Goal: Communication & Community: Answer question/provide support

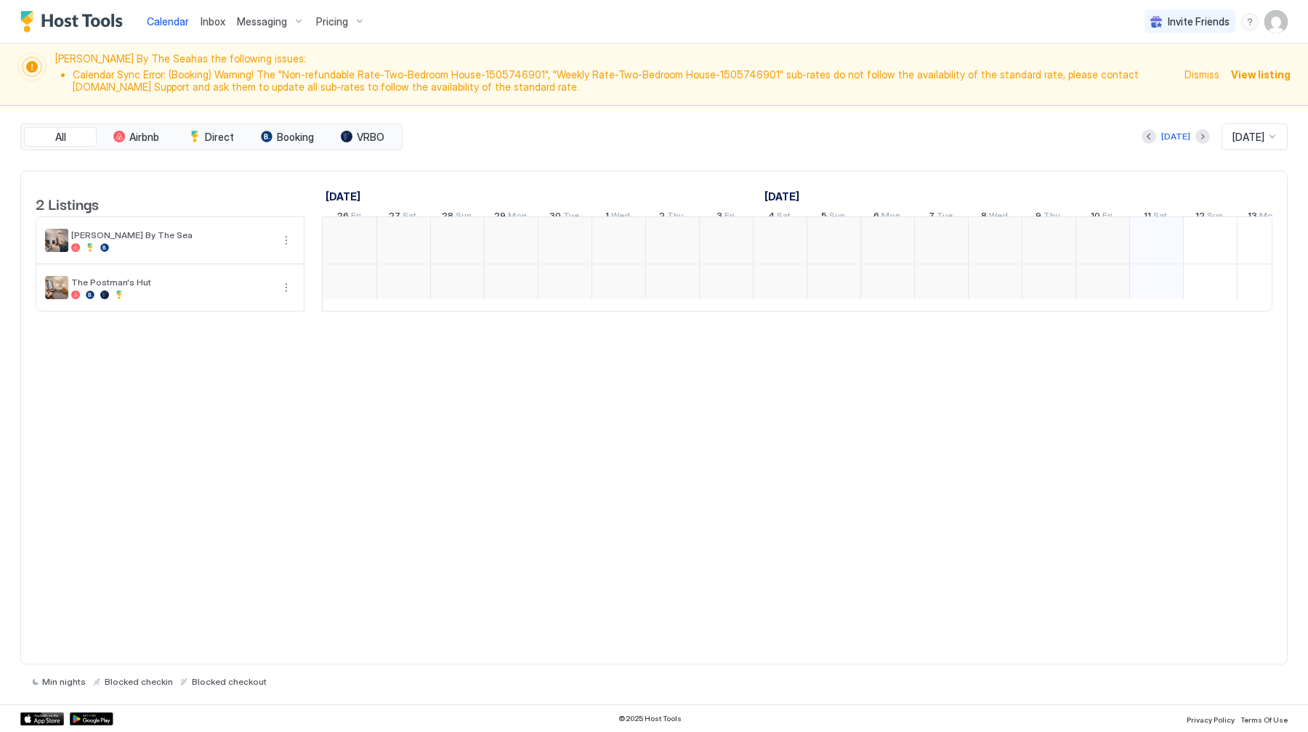
scroll to position [0, 807]
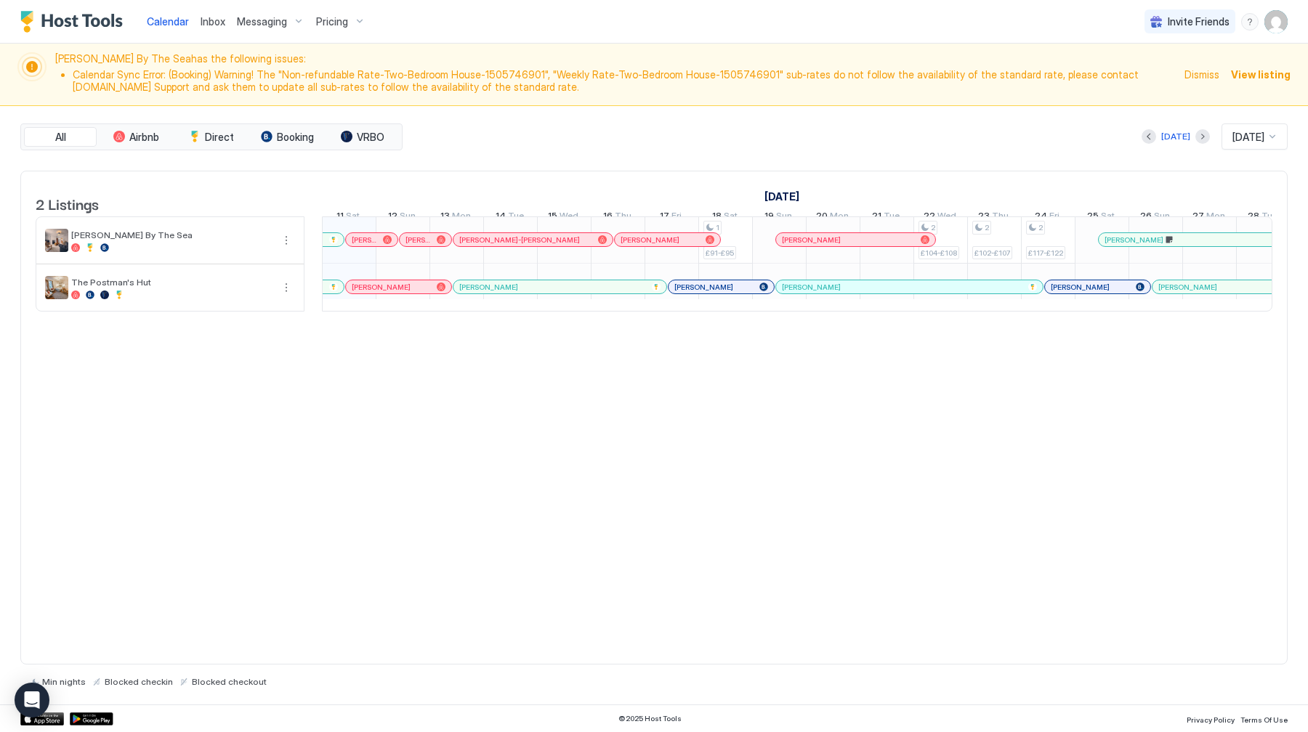
click at [214, 13] on div "Inbox" at bounding box center [213, 21] width 36 height 27
click at [209, 22] on span "Inbox" at bounding box center [213, 21] width 25 height 12
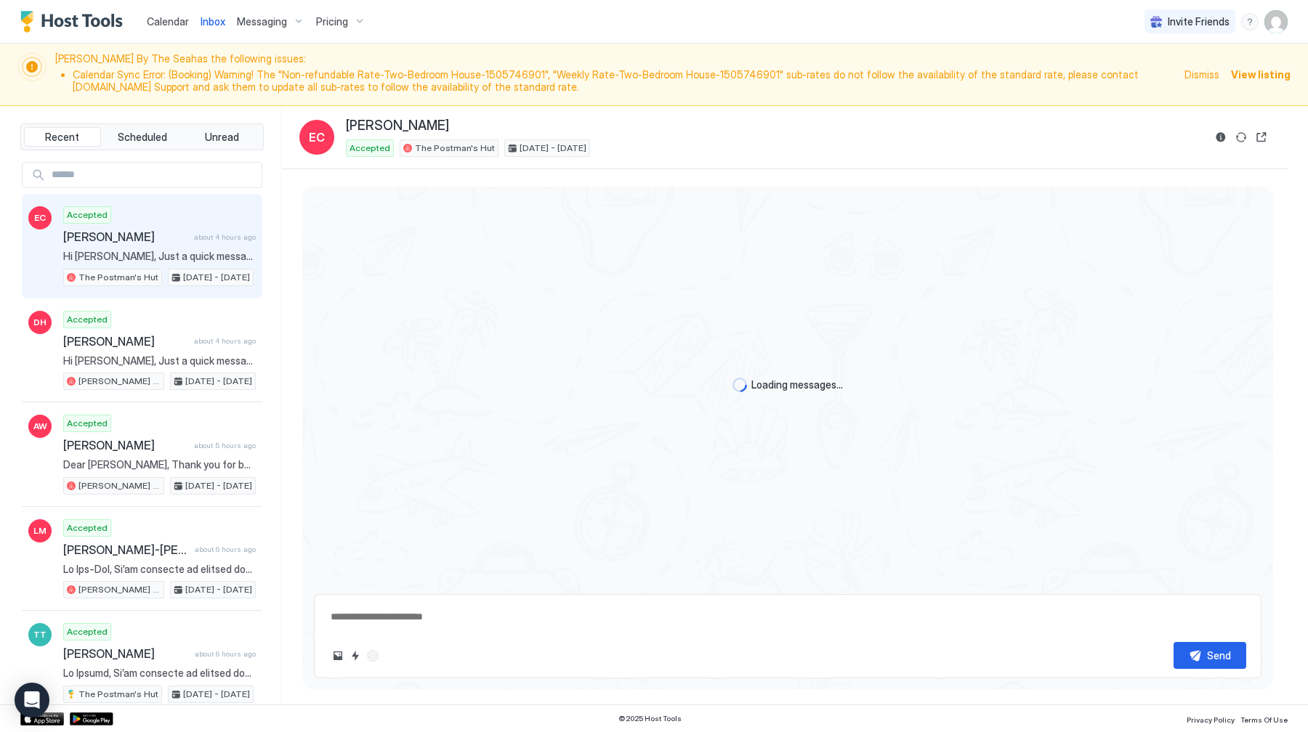
scroll to position [2398, 0]
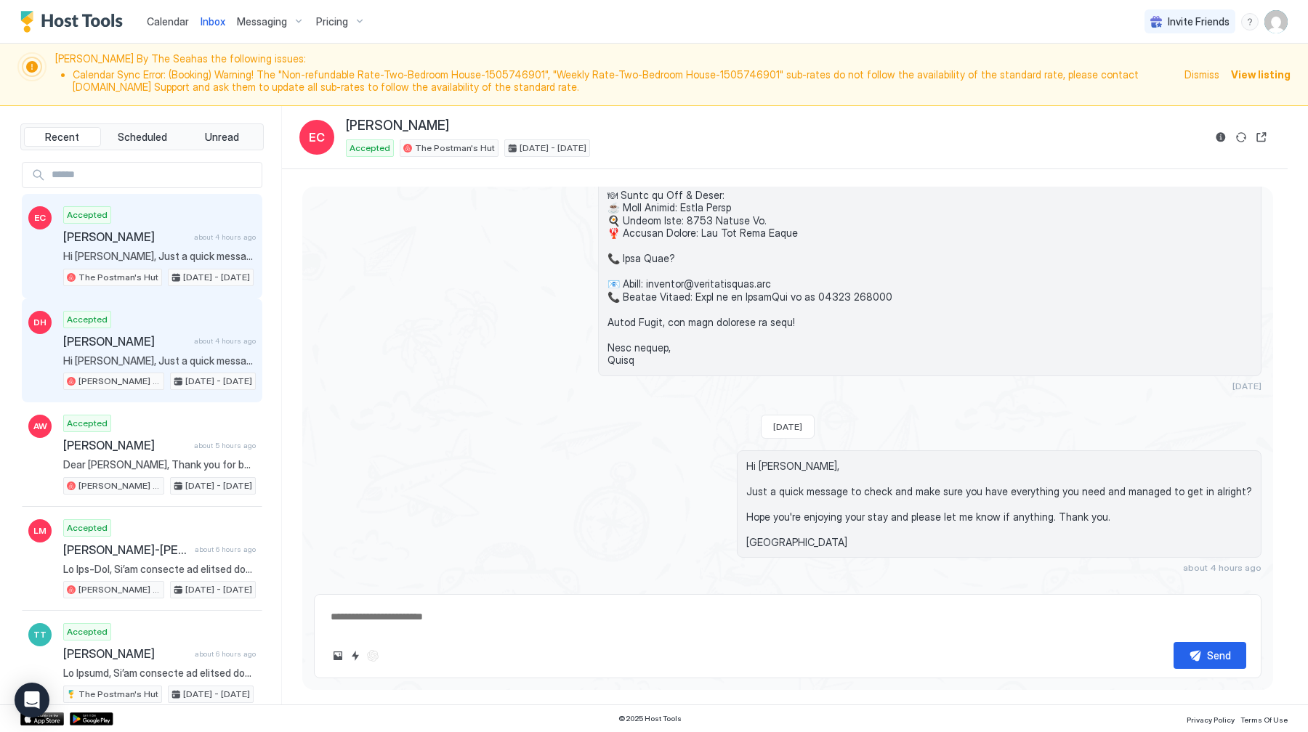
click at [174, 336] on span "[PERSON_NAME]" at bounding box center [125, 341] width 125 height 15
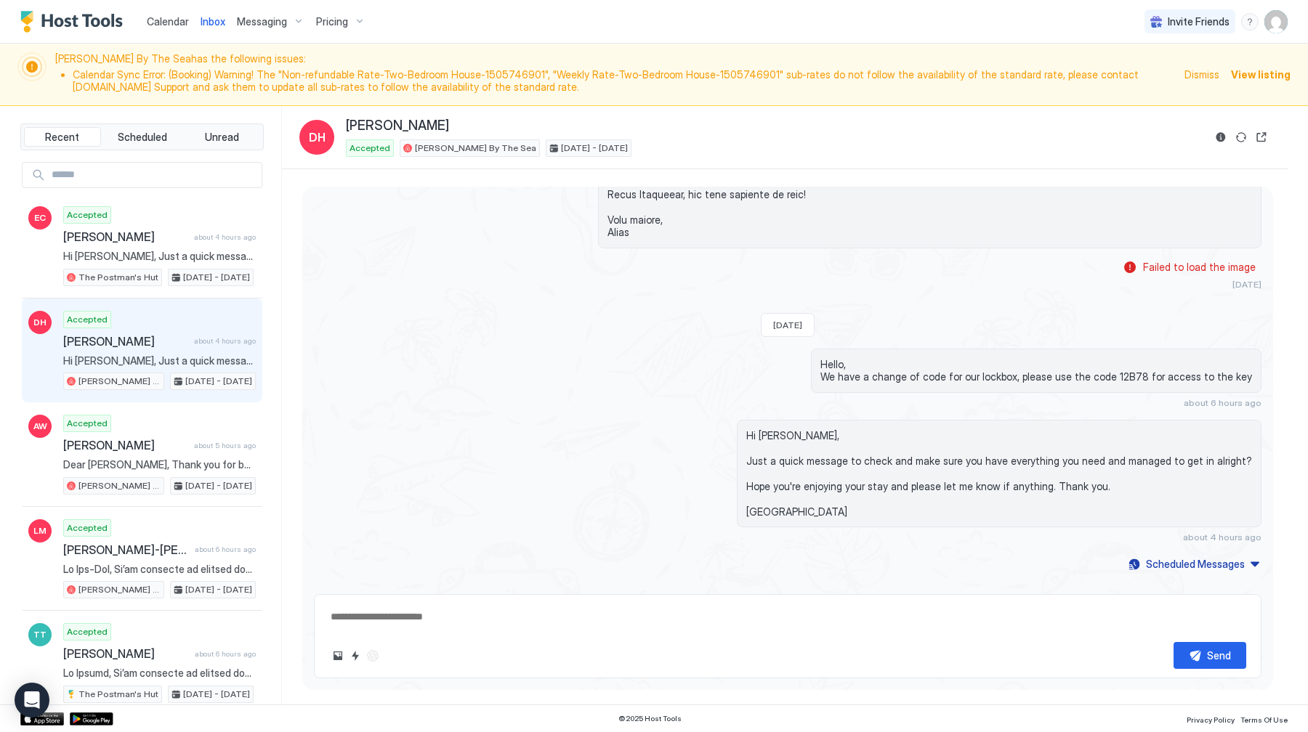
scroll to position [1527, 0]
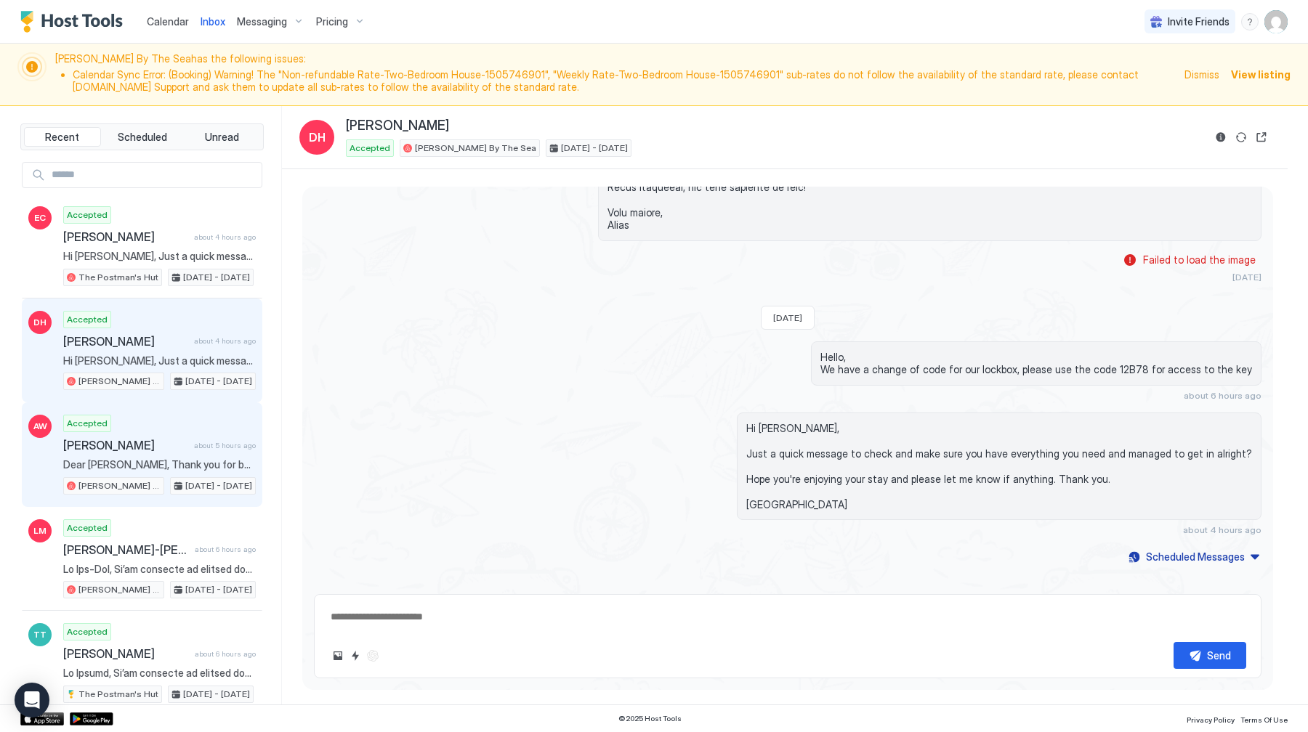
click at [139, 461] on span "Dear [PERSON_NAME], Thank you for booking with us - we’re delighted to host you…" at bounding box center [159, 464] width 193 height 13
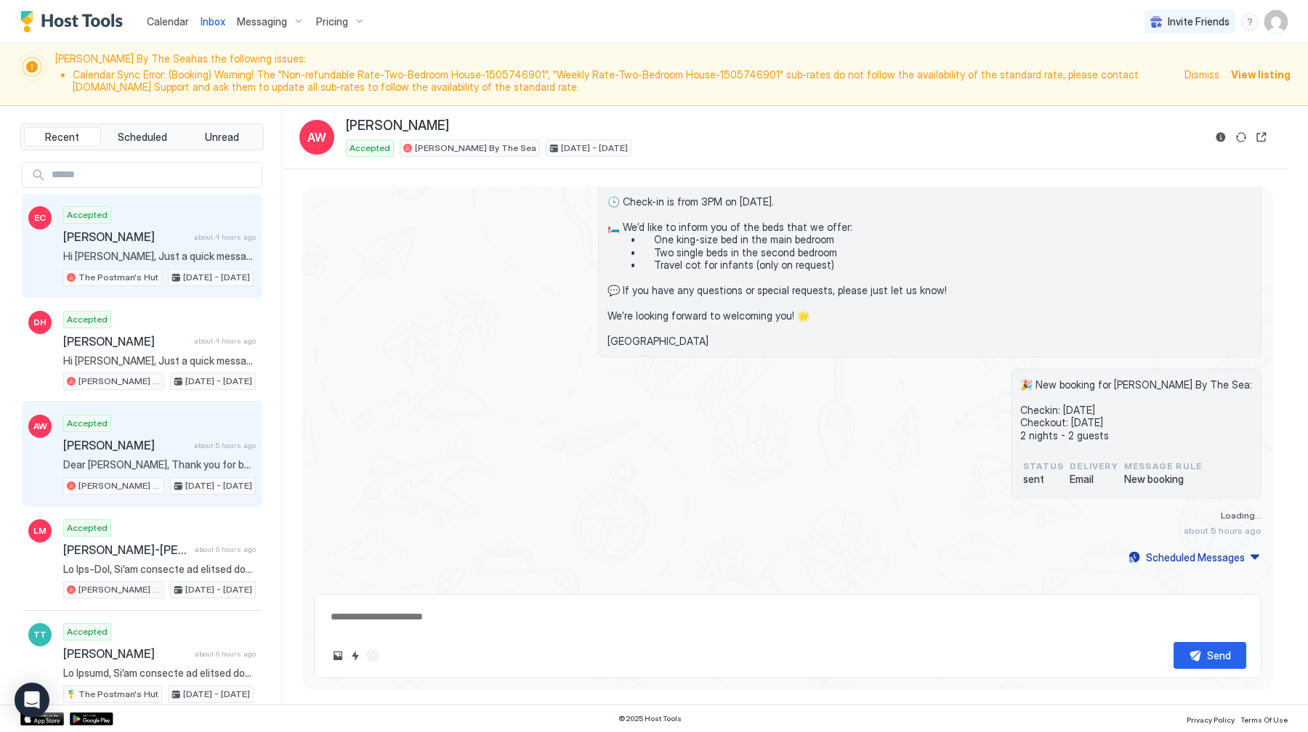
click at [151, 272] on span "The Postman's Hut" at bounding box center [118, 277] width 80 height 13
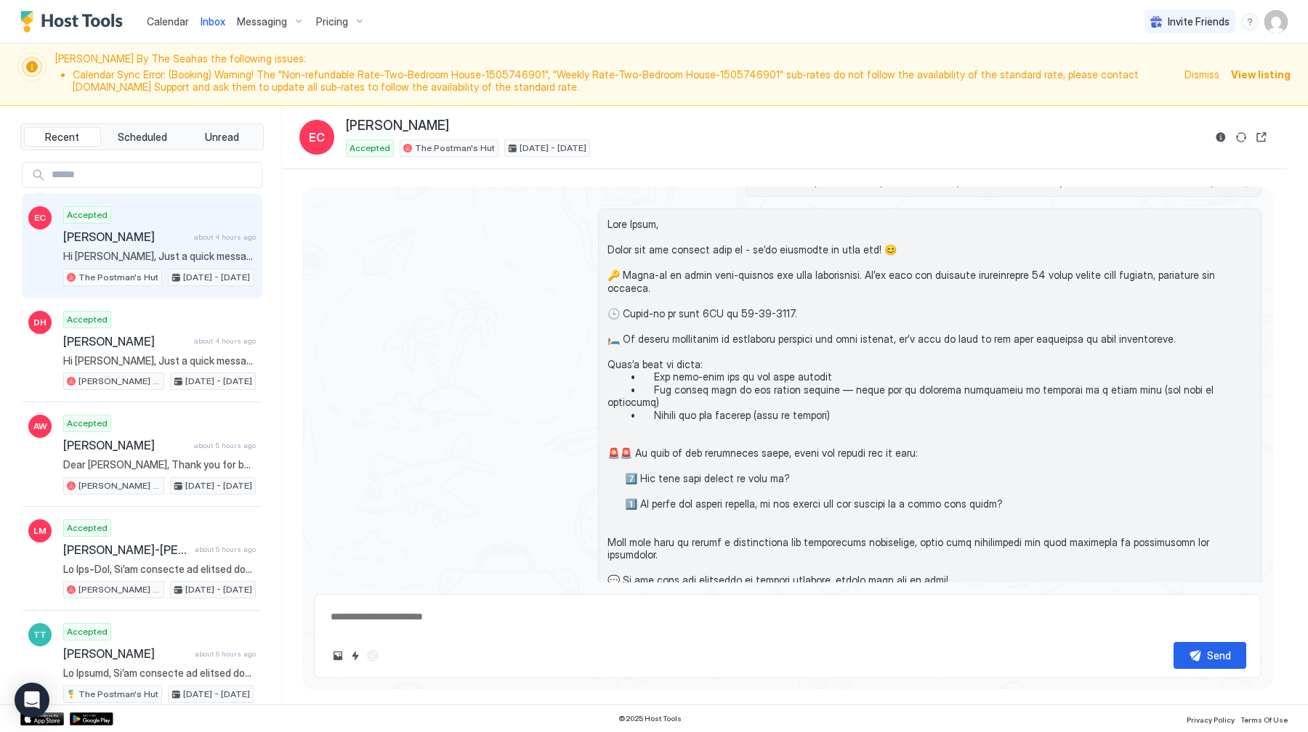
scroll to position [2398, 0]
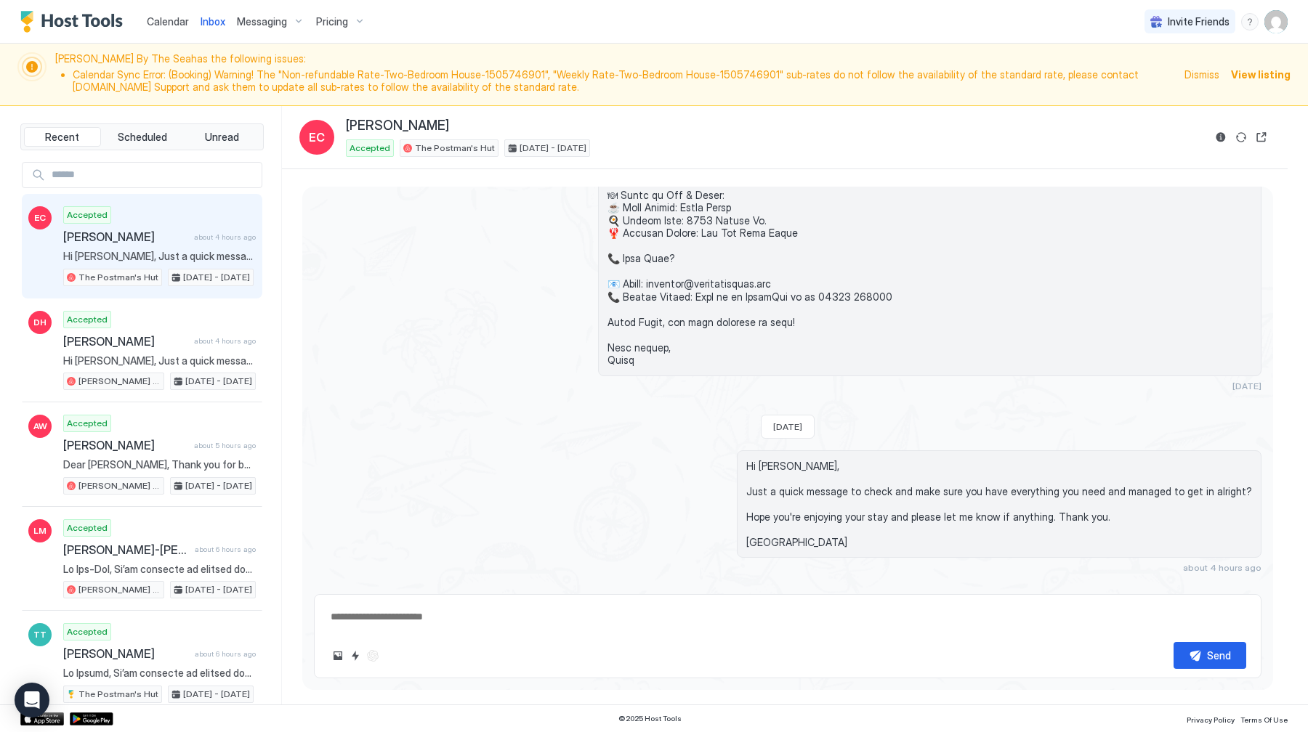
type textarea "*"
click at [176, 14] on link "Calendar" at bounding box center [168, 21] width 42 height 15
